Goal: Information Seeking & Learning: Learn about a topic

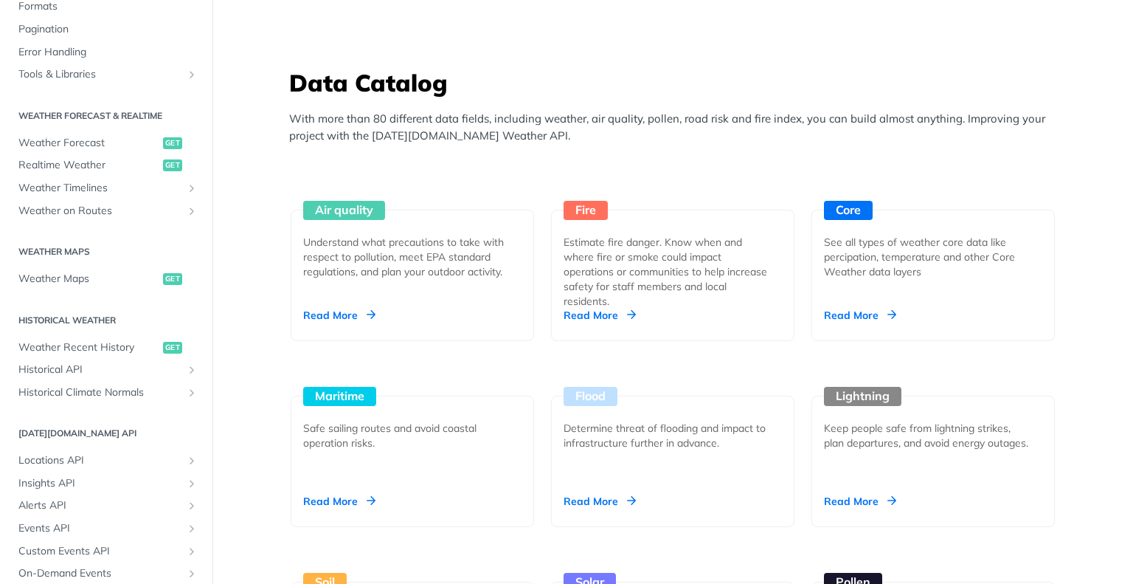
scroll to position [1328, 0]
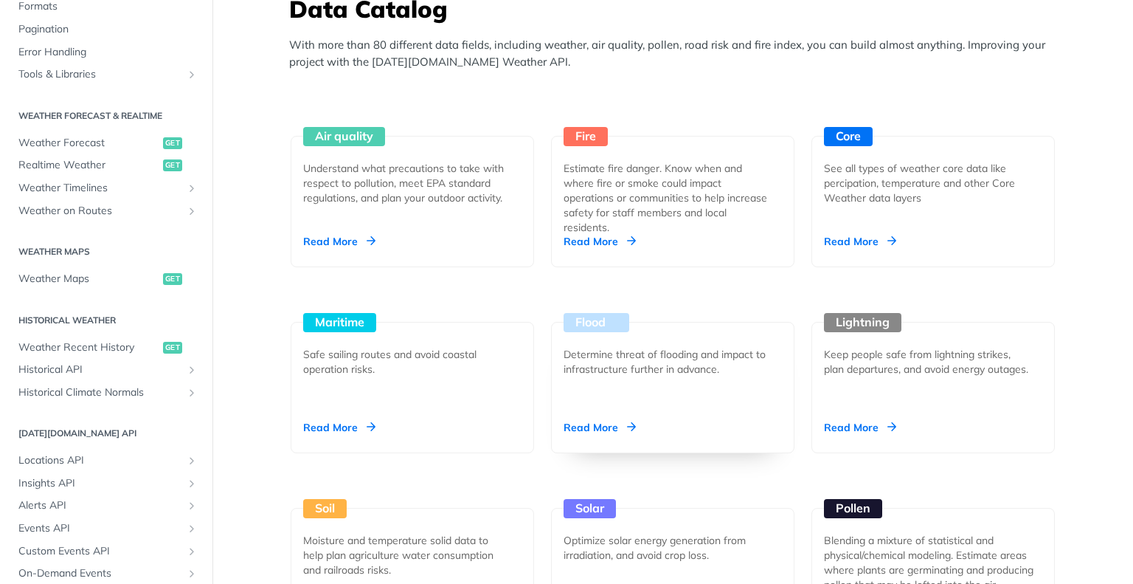
click at [584, 323] on div "Flood" at bounding box center [597, 322] width 66 height 19
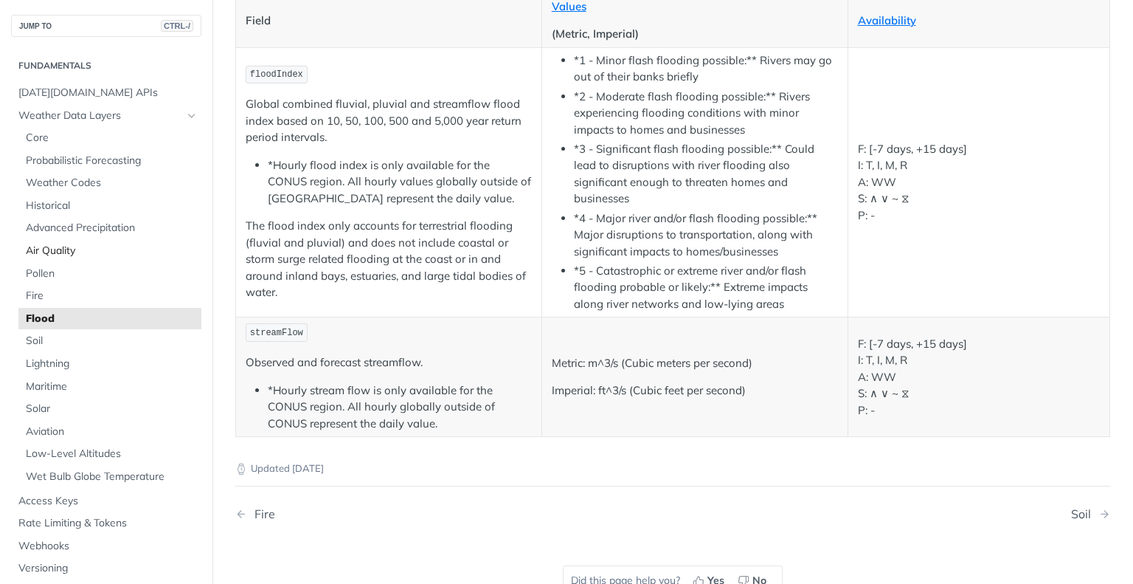
scroll to position [148, 0]
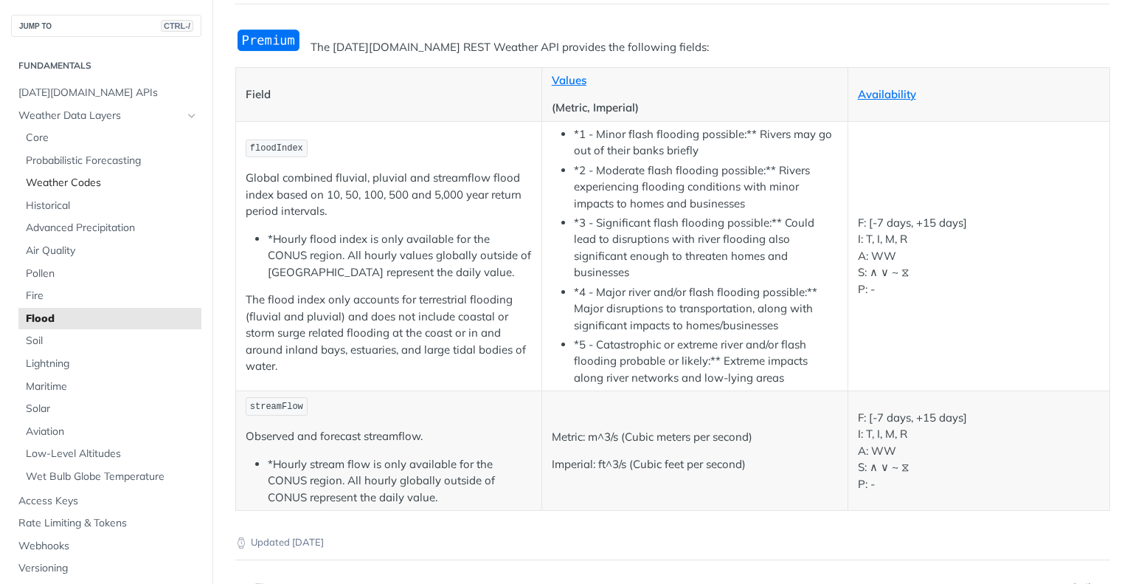
click at [46, 185] on span "Weather Codes" at bounding box center [112, 183] width 172 height 15
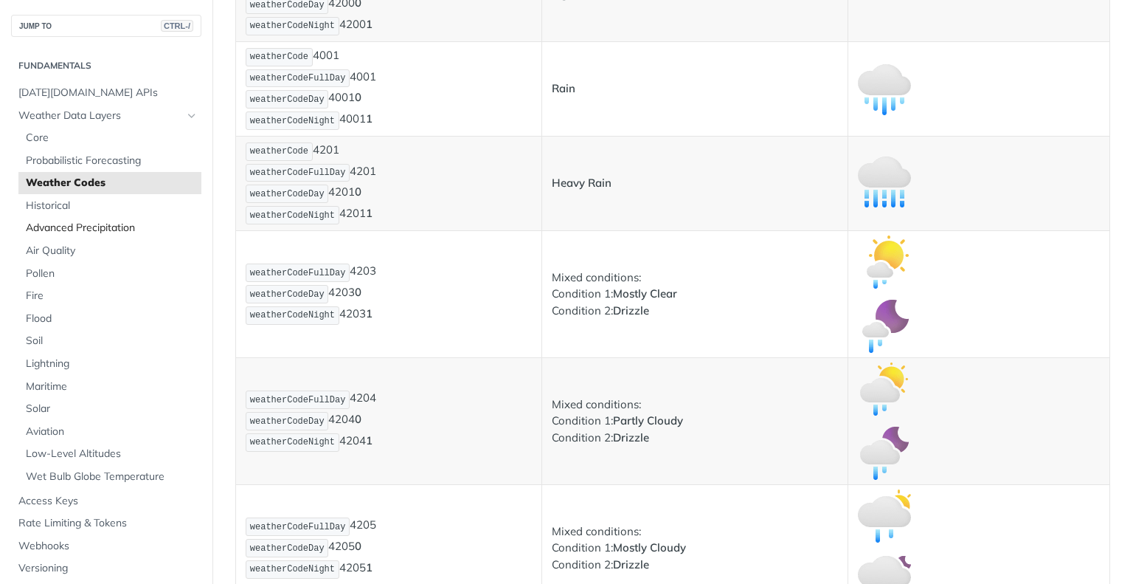
scroll to position [1549, 0]
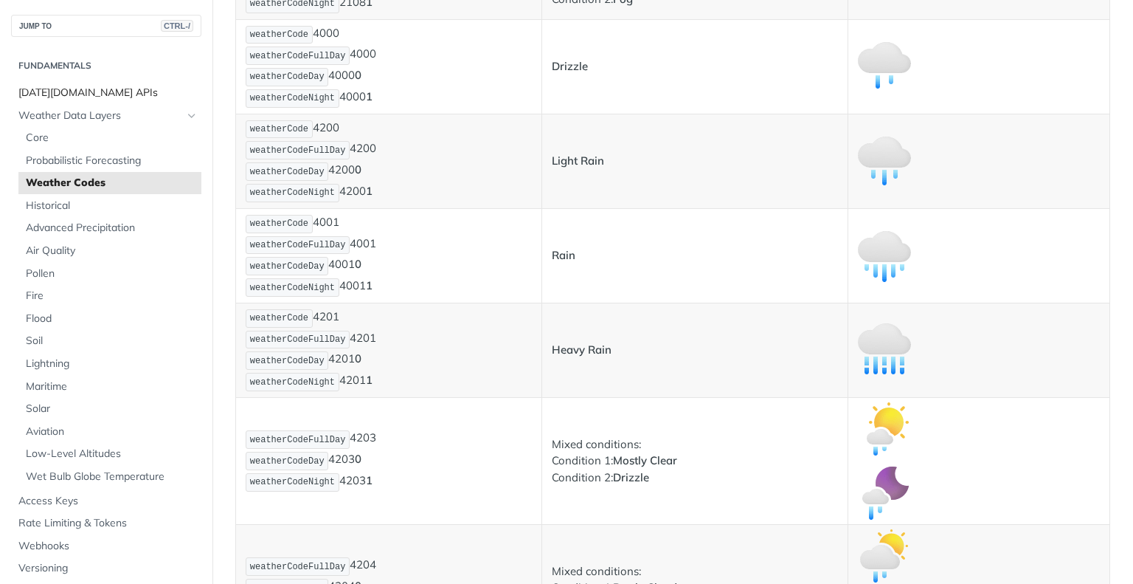
click at [71, 91] on span "[DATE][DOMAIN_NAME] APIs" at bounding box center [107, 93] width 179 height 15
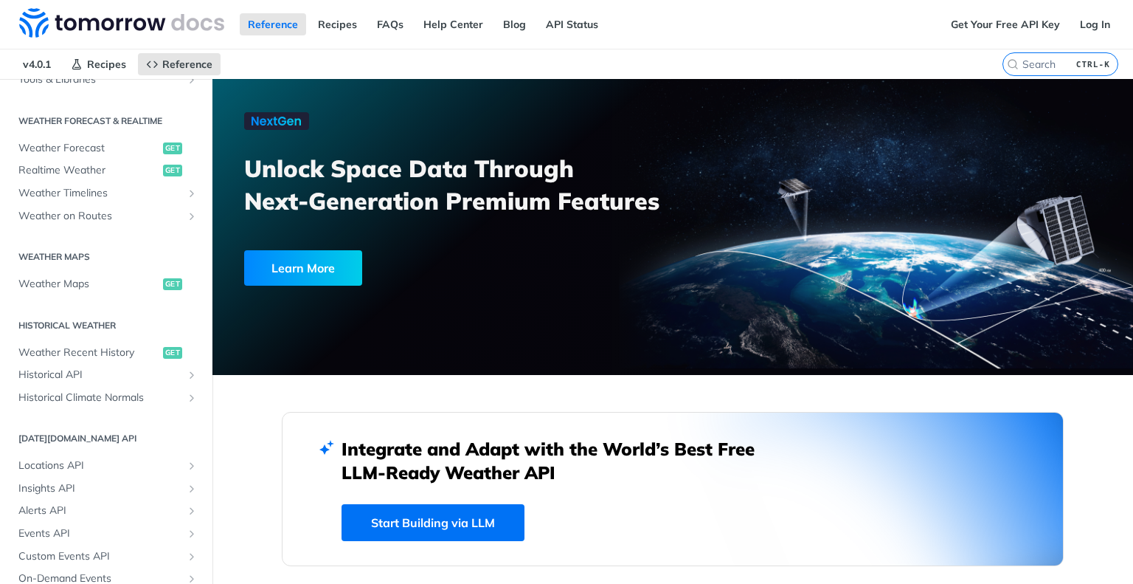
scroll to position [396, 0]
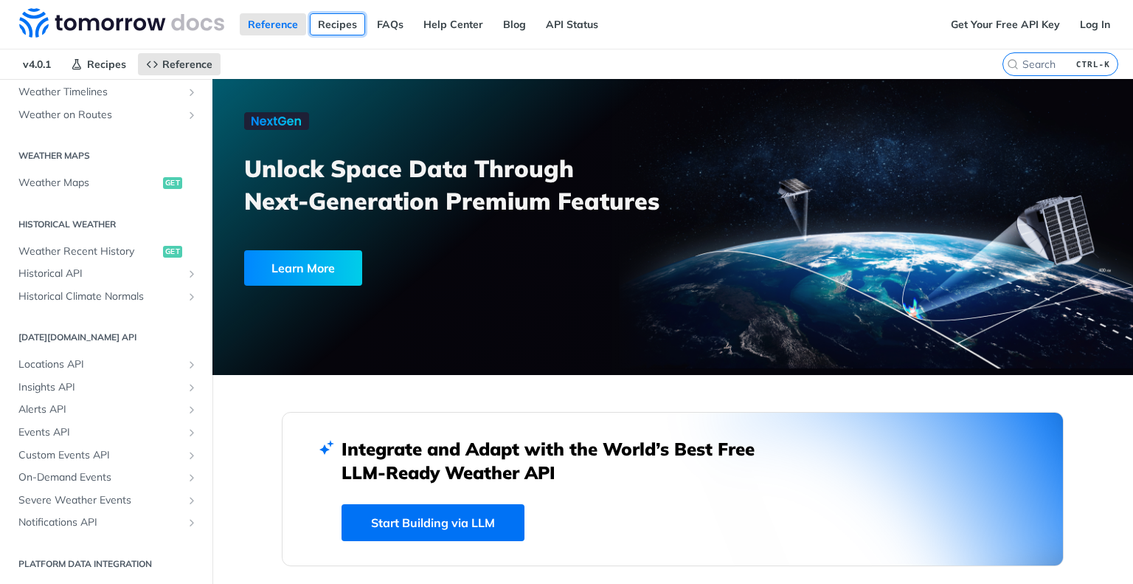
click at [335, 23] on link "Recipes" at bounding box center [337, 24] width 55 height 22
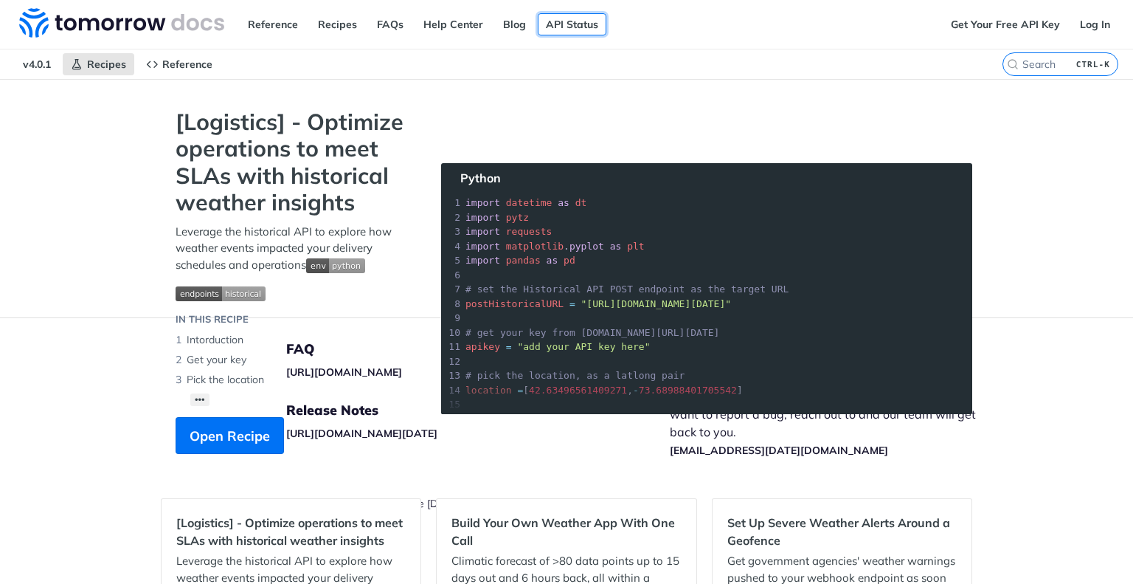
click at [561, 26] on link "API Status" at bounding box center [572, 24] width 69 height 22
click at [508, 25] on link "Blog" at bounding box center [514, 24] width 39 height 22
